Goal: Transaction & Acquisition: Purchase product/service

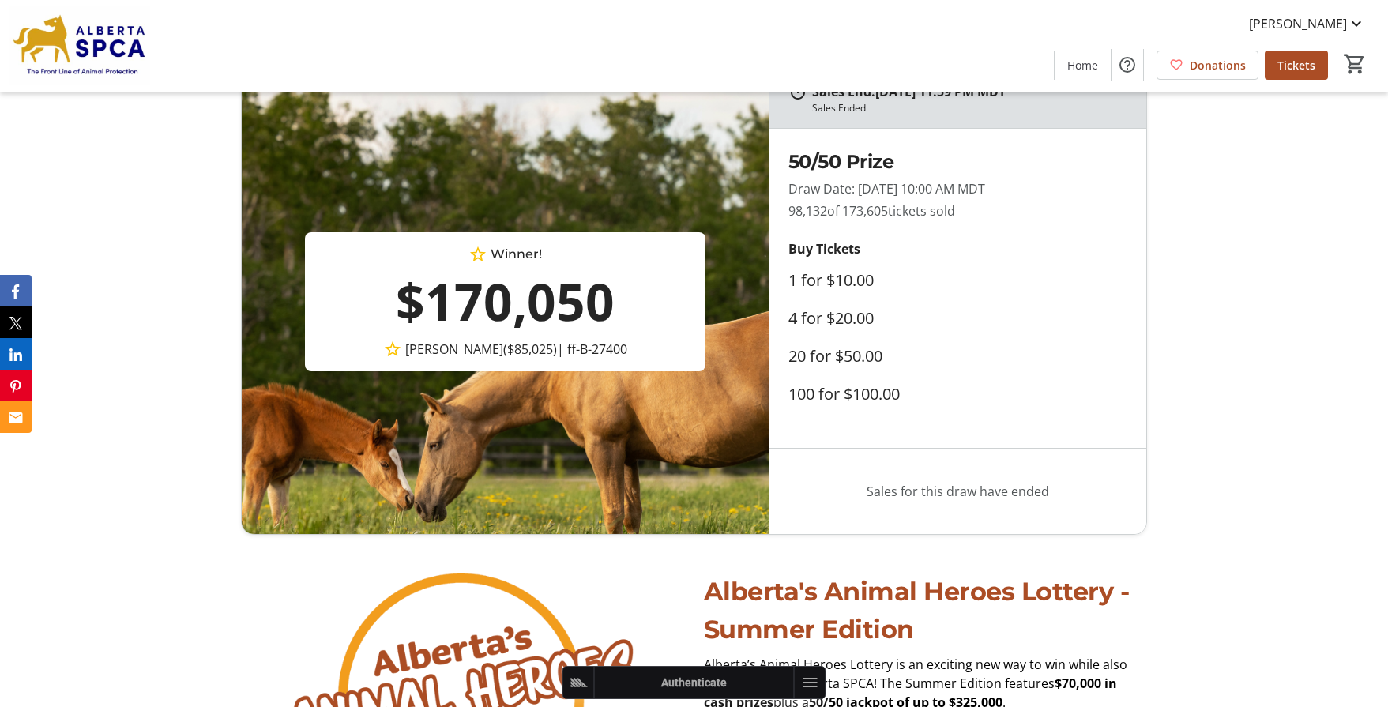
scroll to position [1207, 0]
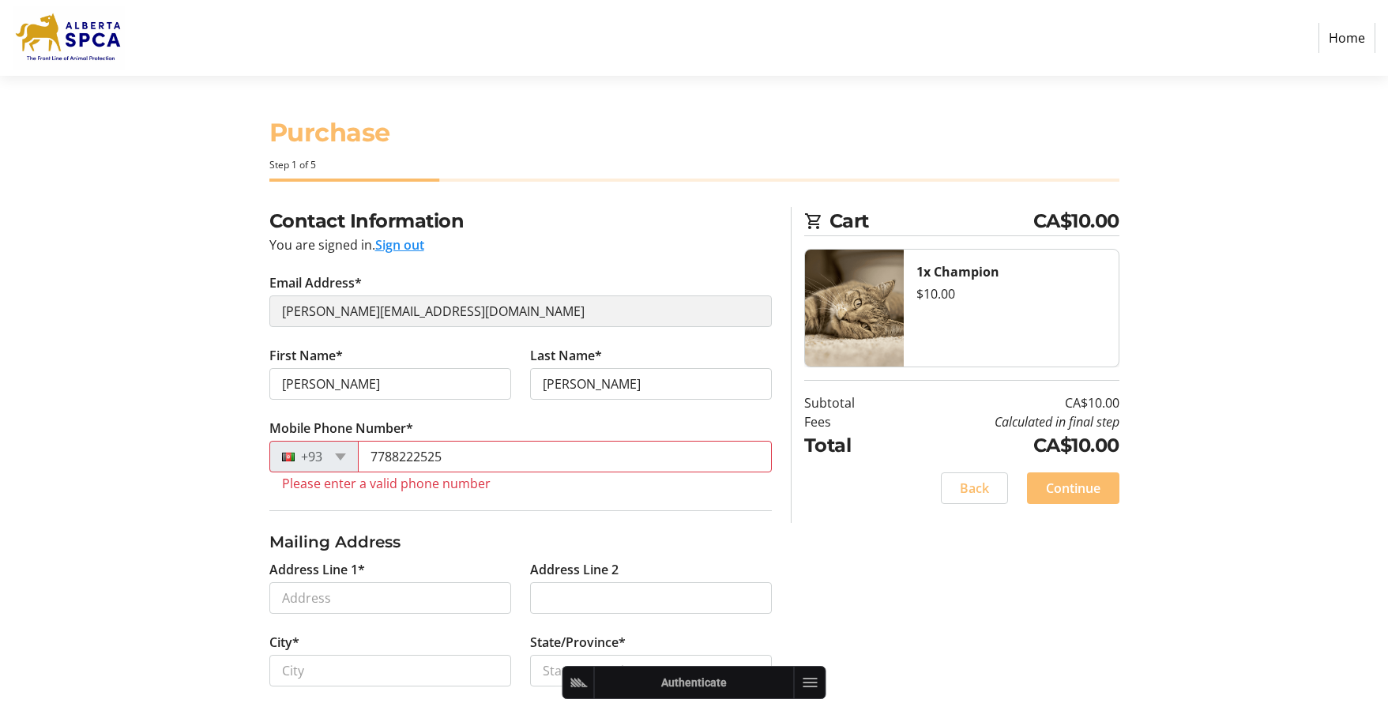
select select "CA"
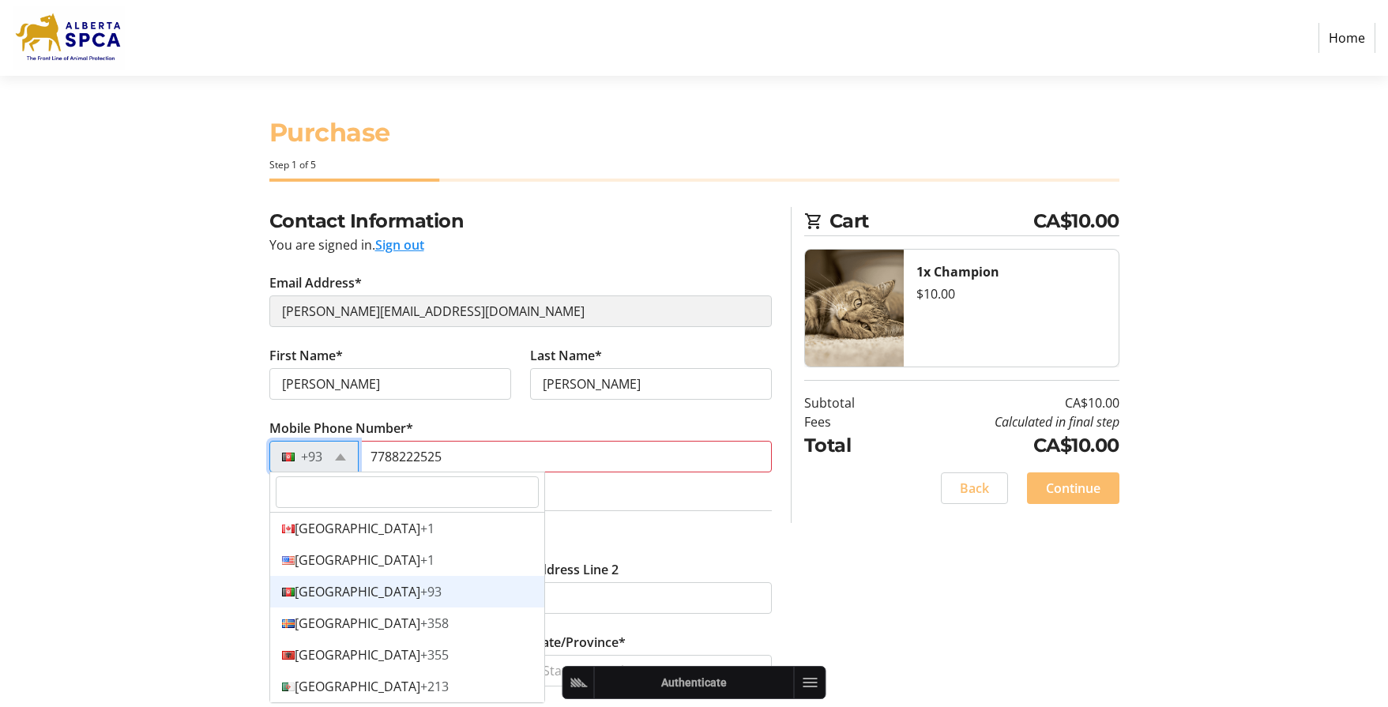
click at [314, 454] on div at bounding box center [296, 456] width 52 height 17
click at [337, 538] on div "Canada +1" at bounding box center [407, 529] width 274 height 32
type input "(778) 822-2525"
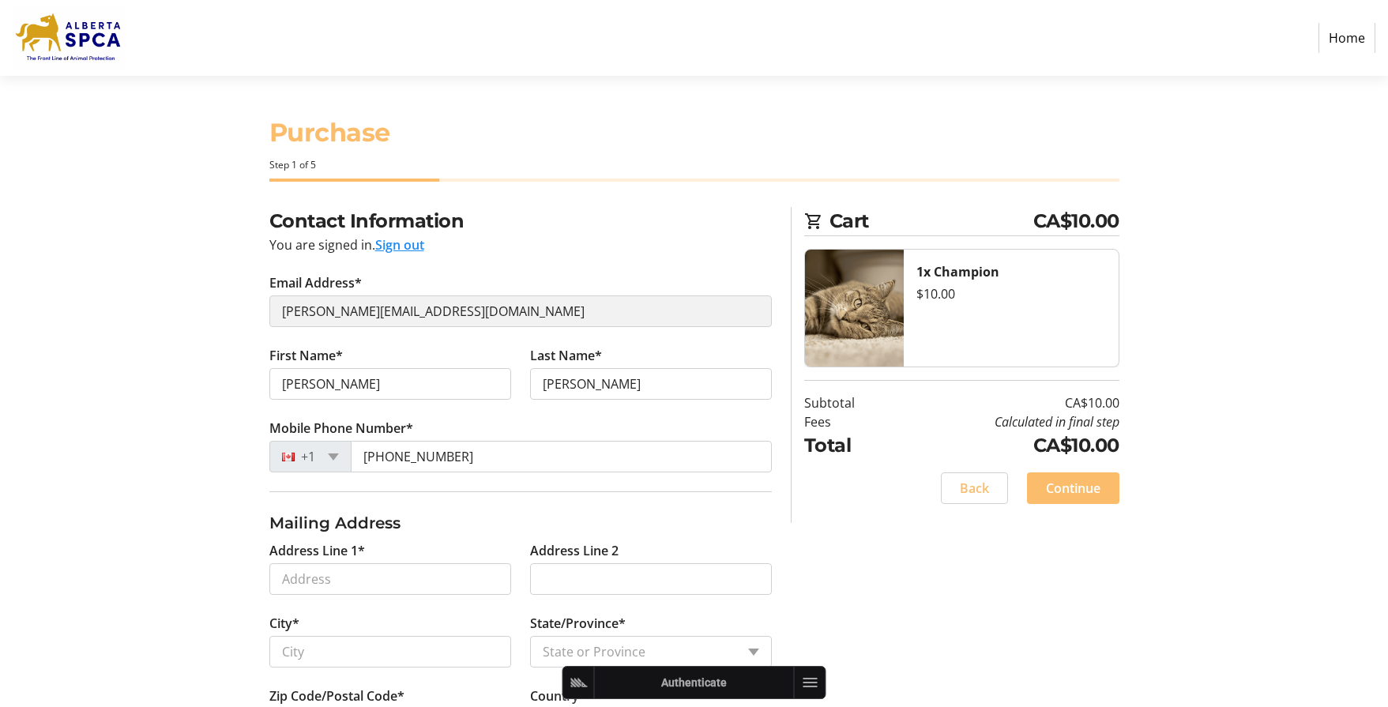
click at [212, 463] on div "Contact Information You are signed in. Sign out Email Address* robin+1@trellis.…" at bounding box center [694, 492] width 1043 height 571
click at [622, 151] on h1 "Purchase" at bounding box center [694, 133] width 850 height 38
click at [480, 459] on input "(778) 822-2525" at bounding box center [561, 457] width 421 height 32
